Goal: Task Accomplishment & Management: Use online tool/utility

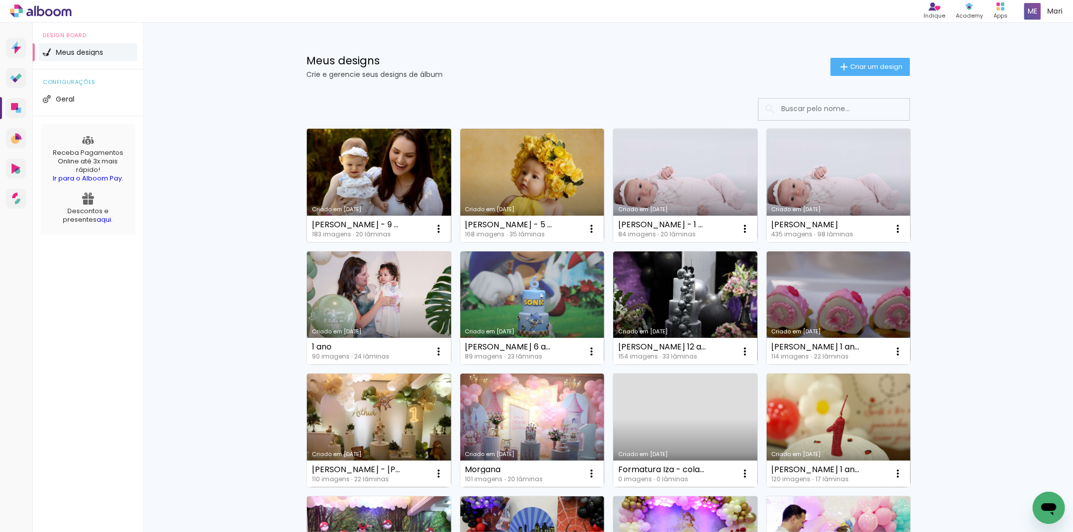
click at [386, 165] on link "Criado em [DATE]" at bounding box center [379, 186] width 144 height 114
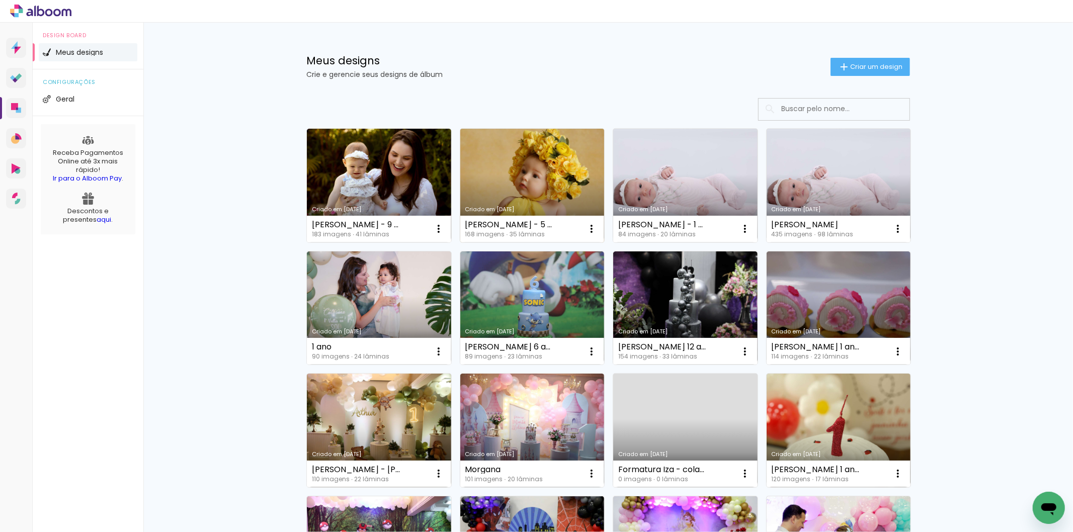
click at [560, 163] on link "Criado em [DATE]" at bounding box center [532, 186] width 144 height 114
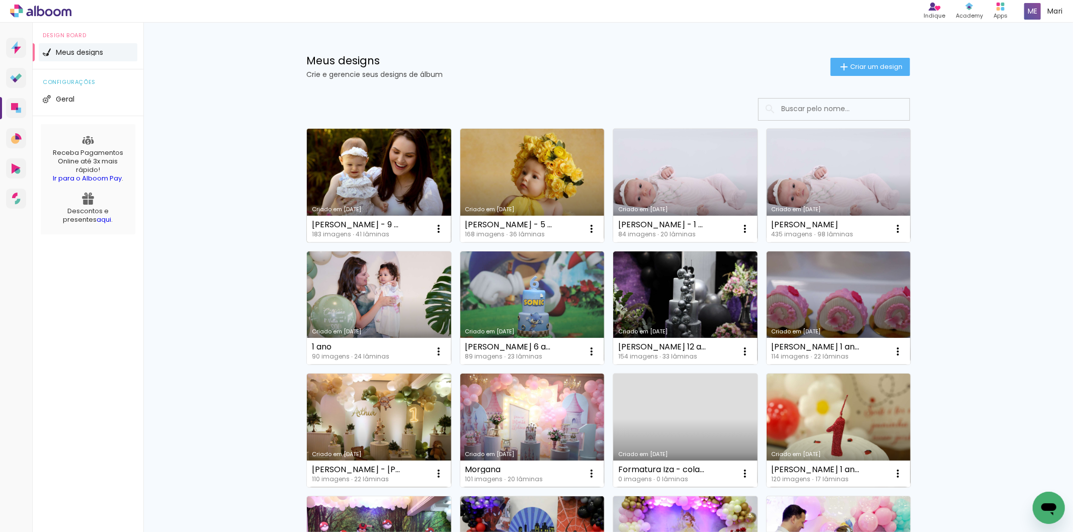
click at [376, 148] on link "Criado em [DATE]" at bounding box center [379, 186] width 144 height 114
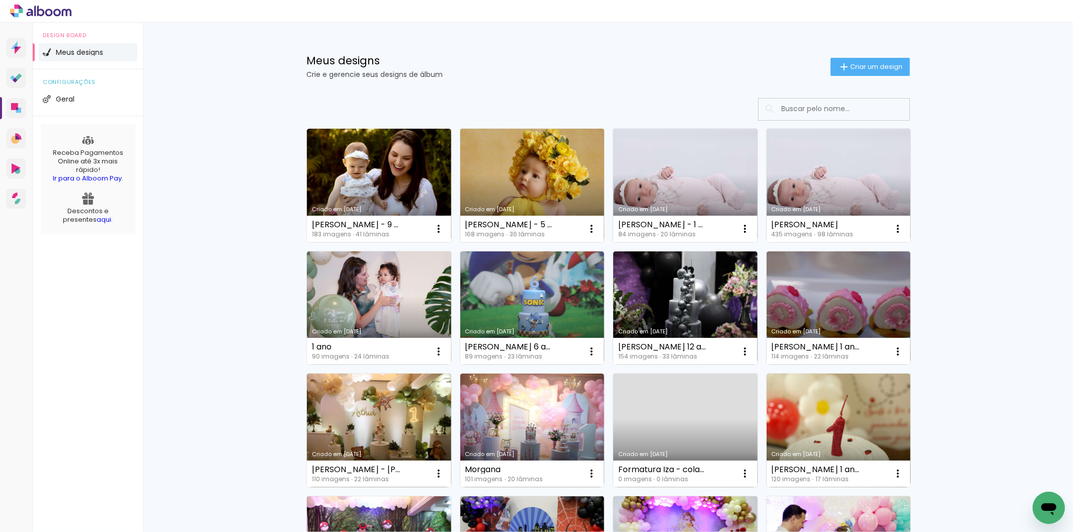
click at [523, 153] on link "Criado em [DATE]" at bounding box center [532, 186] width 144 height 114
click at [645, 171] on link "Criado em [DATE]" at bounding box center [685, 186] width 144 height 114
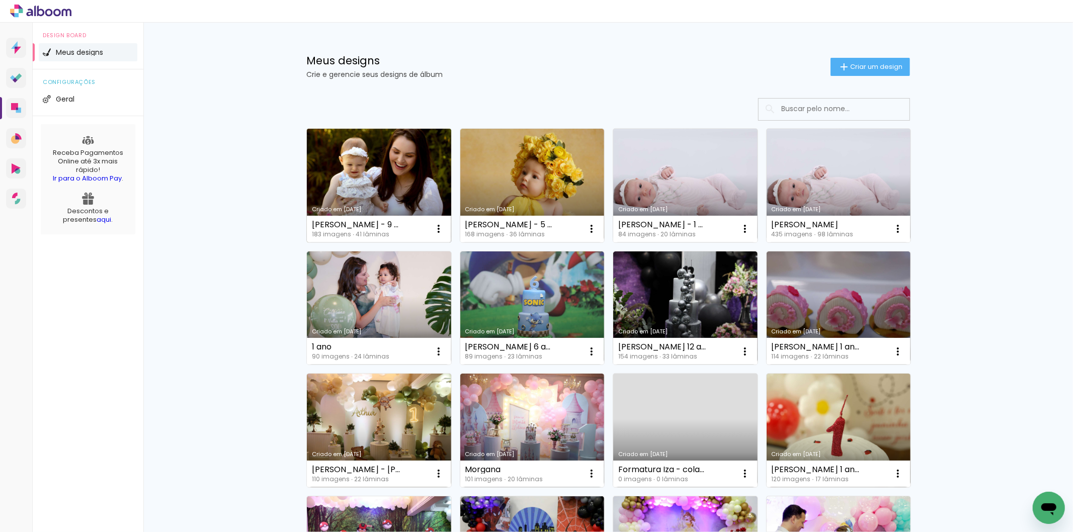
click at [369, 185] on link "Criado em [DATE]" at bounding box center [379, 186] width 144 height 114
